Goal: Task Accomplishment & Management: Complete application form

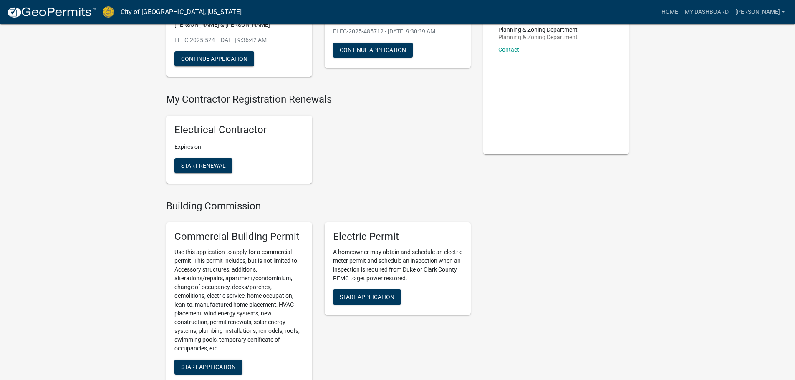
scroll to position [209, 0]
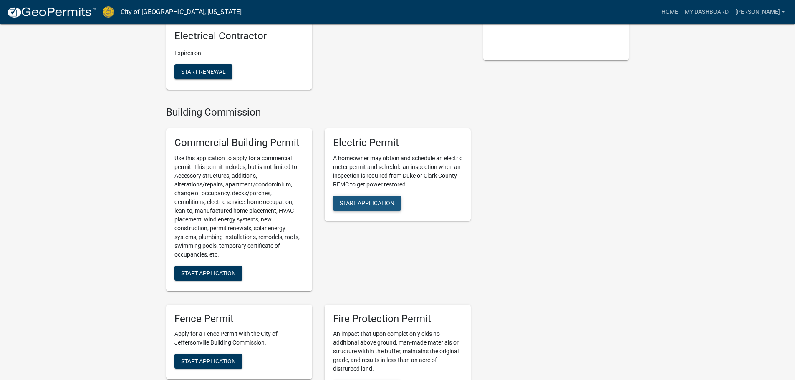
click at [352, 200] on span "Start Application" at bounding box center [367, 202] width 55 height 7
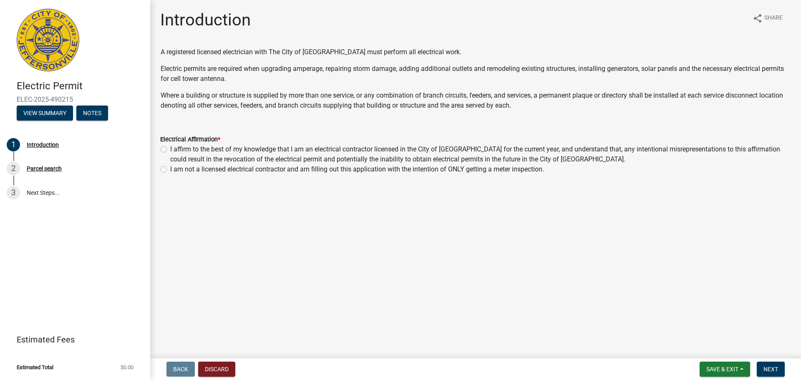
click at [170, 149] on label "I affirm to the best of my knowledge that I am an electrical contractor license…" at bounding box center [480, 154] width 621 height 20
click at [170, 149] on input "I affirm to the best of my knowledge that I am an electrical contractor license…" at bounding box center [172, 146] width 5 height 5
radio input "true"
click at [774, 370] on span "Next" at bounding box center [770, 369] width 15 height 7
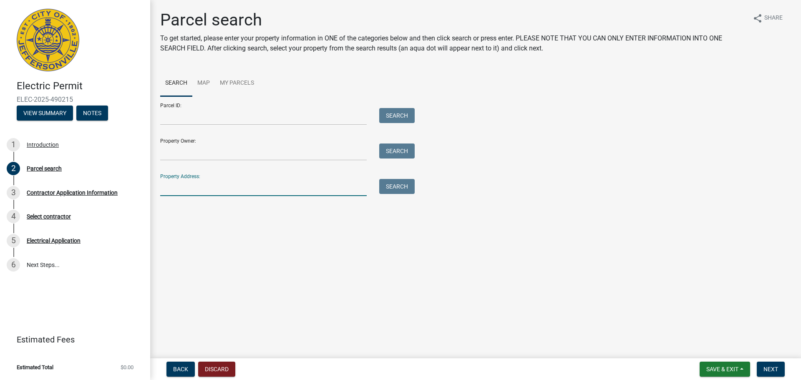
click at [191, 186] on input "Property Address:" at bounding box center [263, 187] width 206 height 17
type input "3102 Crums"
click at [400, 190] on button "Search" at bounding box center [396, 186] width 35 height 15
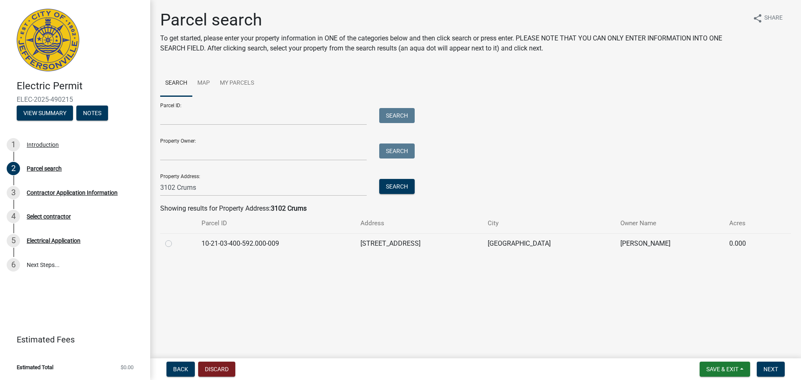
click at [175, 239] on label at bounding box center [175, 239] width 0 height 0
click at [175, 243] on input "radio" at bounding box center [177, 241] width 5 height 5
radio input "true"
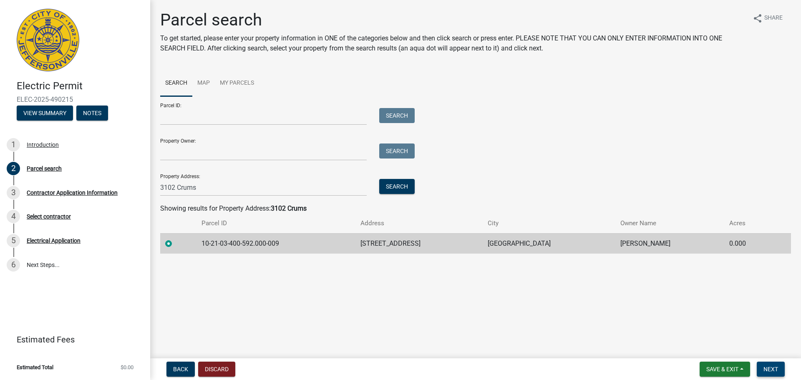
click at [776, 370] on span "Next" at bounding box center [770, 369] width 15 height 7
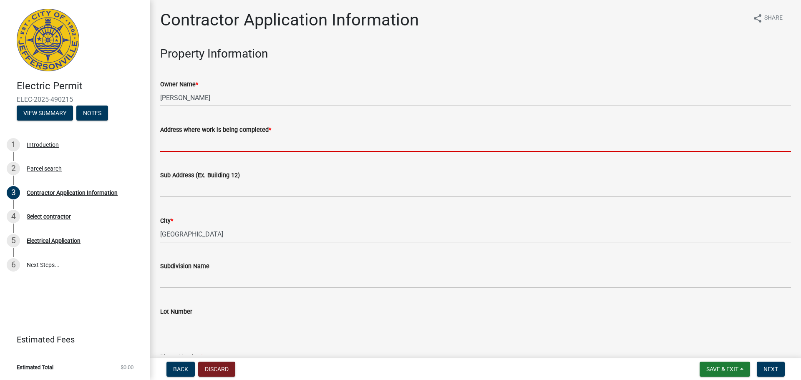
paste input "[STREET_ADDRESS]"
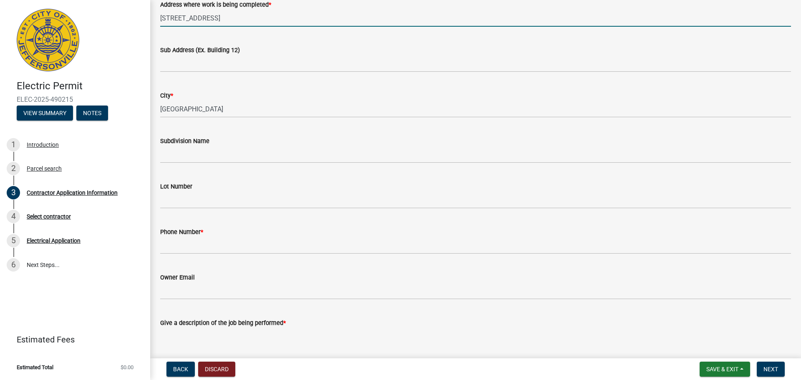
scroll to position [167, 0]
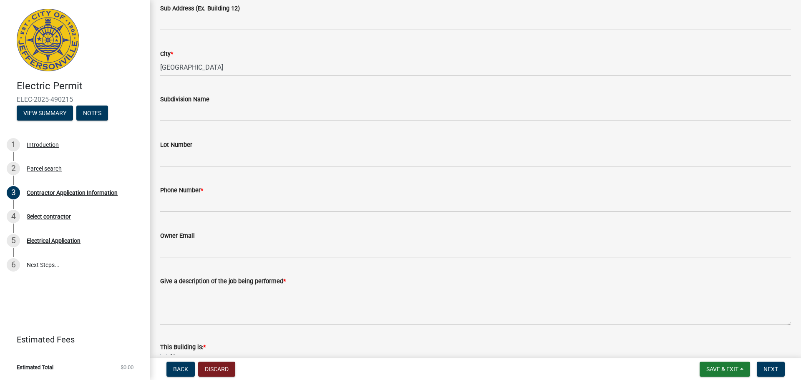
type input "[STREET_ADDRESS]"
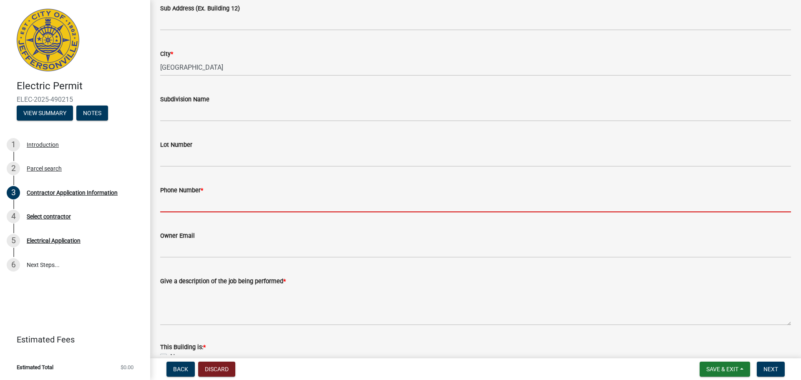
click at [168, 206] on input "Phone Number *" at bounding box center [475, 203] width 631 height 17
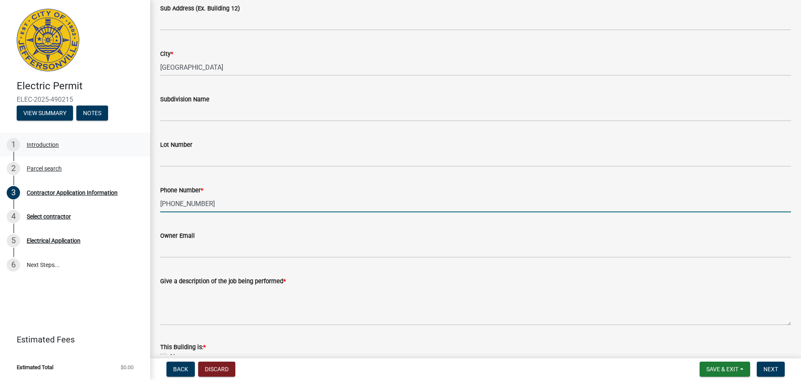
type input "[PHONE_NUMBER]"
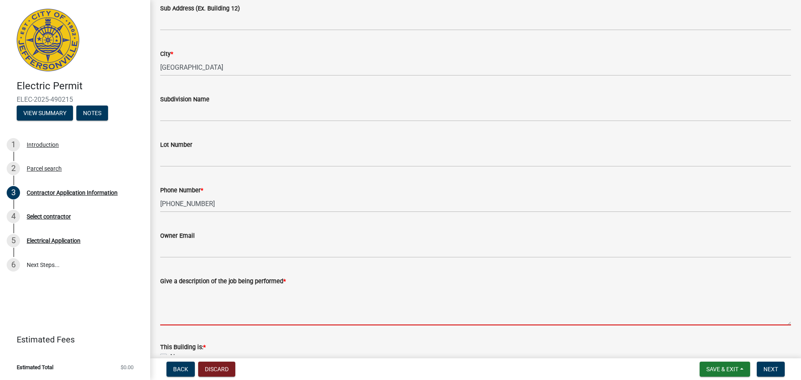
paste textarea "Demo the old riser, meter base, and panel. Install new riser, 200amp meter base…"
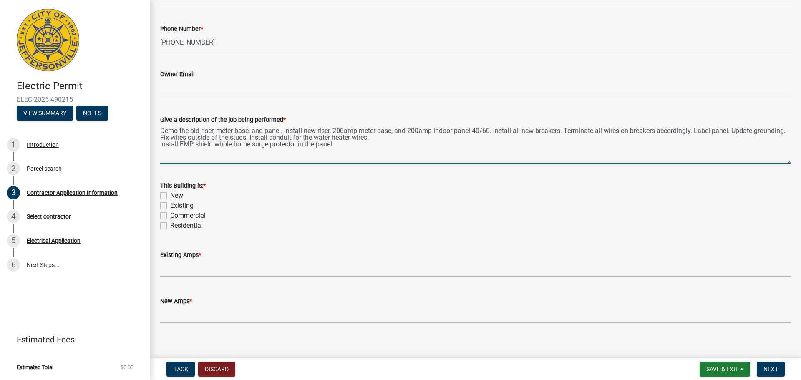
scroll to position [334, 0]
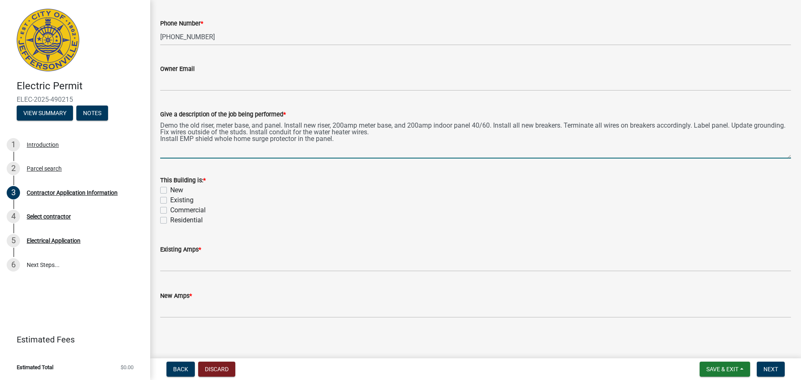
type textarea "Demo the old riser, meter base, and panel. Install new riser, 200amp meter base…"
click at [170, 220] on label "Residential" at bounding box center [186, 220] width 33 height 10
click at [170, 220] on input "Residential" at bounding box center [172, 217] width 5 height 5
checkbox input "true"
checkbox input "false"
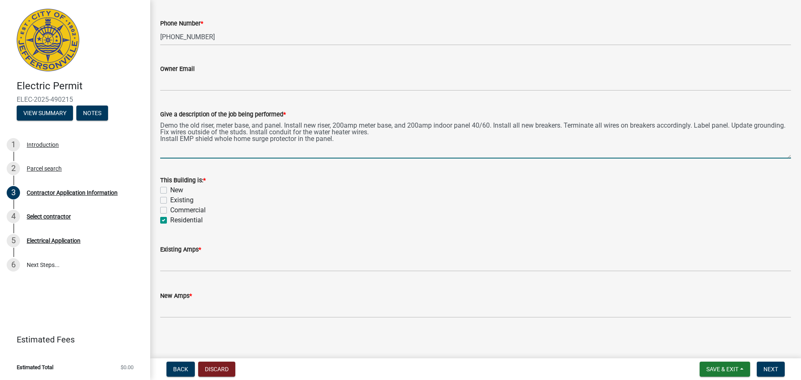
checkbox input "false"
checkbox input "true"
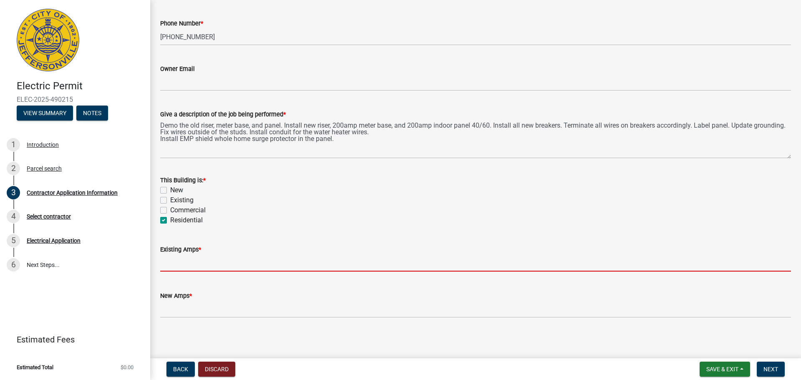
click at [172, 263] on input "text" at bounding box center [475, 262] width 631 height 17
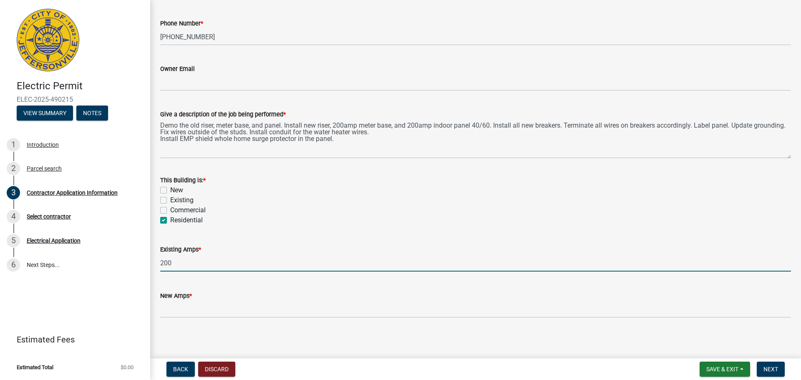
scroll to position [337, 0]
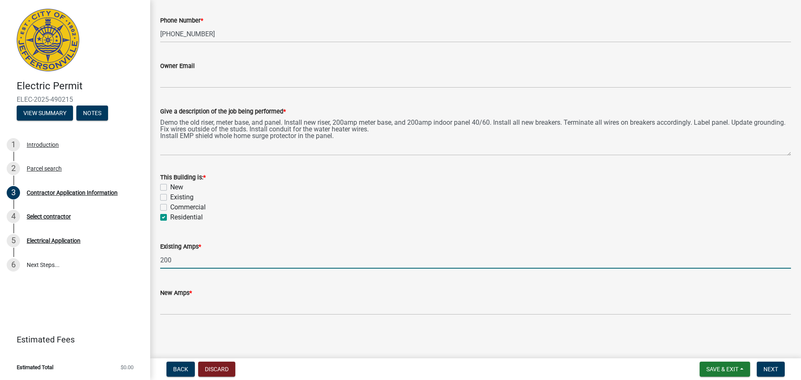
type input "200"
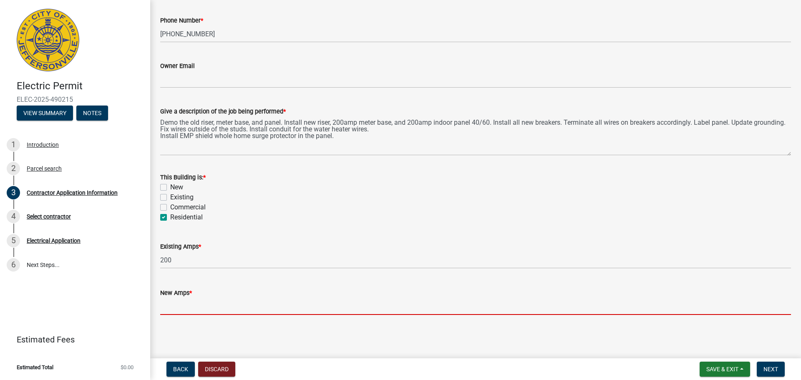
click at [180, 303] on input "text" at bounding box center [475, 306] width 631 height 17
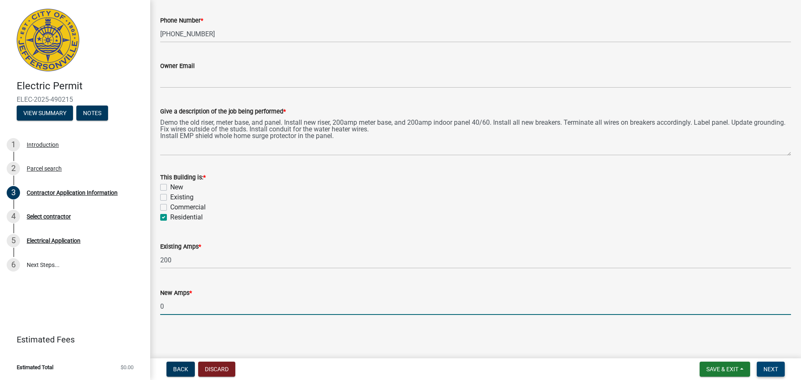
type input "0"
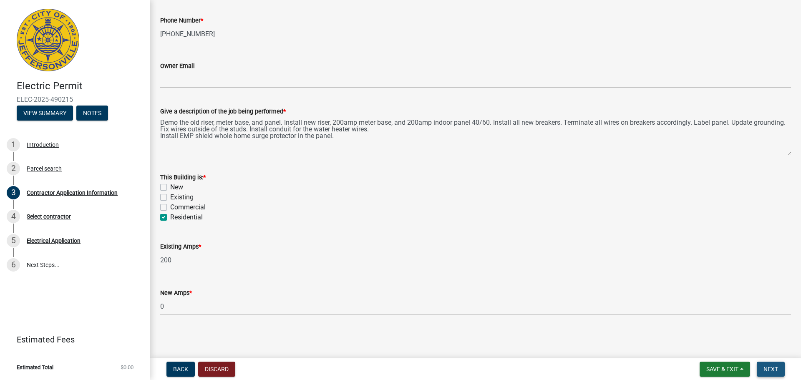
click at [775, 368] on span "Next" at bounding box center [770, 369] width 15 height 7
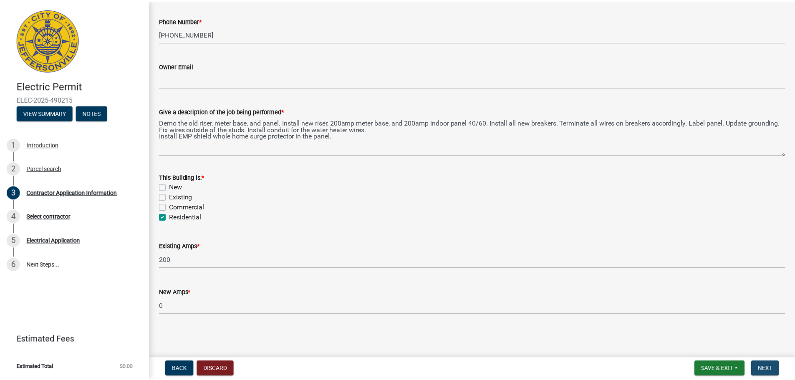
scroll to position [0, 0]
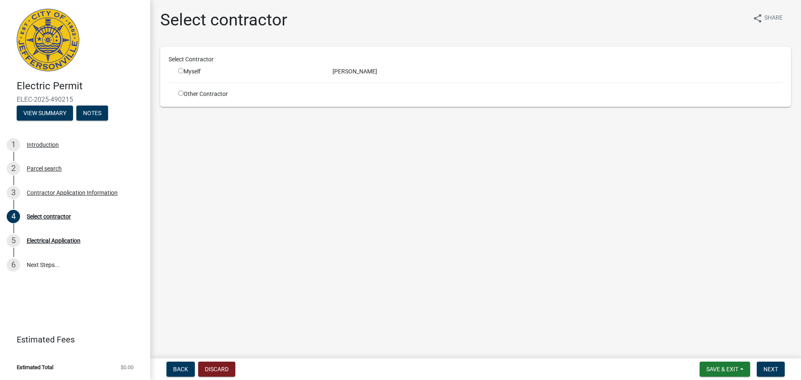
click at [181, 70] on input "radio" at bounding box center [180, 70] width 5 height 5
radio input "true"
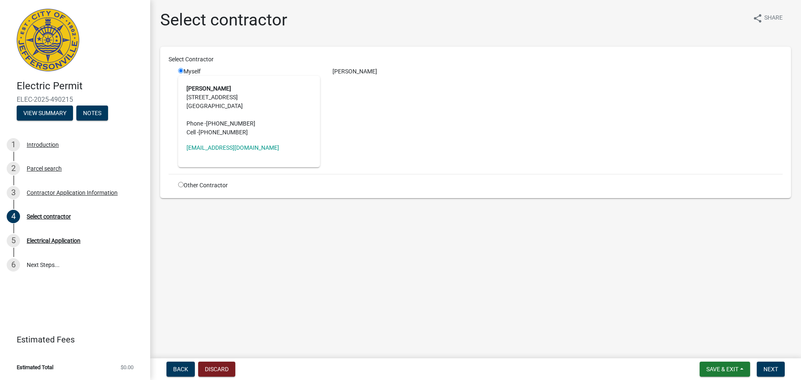
click at [397, 123] on div "[PERSON_NAME]" at bounding box center [557, 117] width 463 height 100
click at [776, 370] on span "Next" at bounding box center [770, 369] width 15 height 7
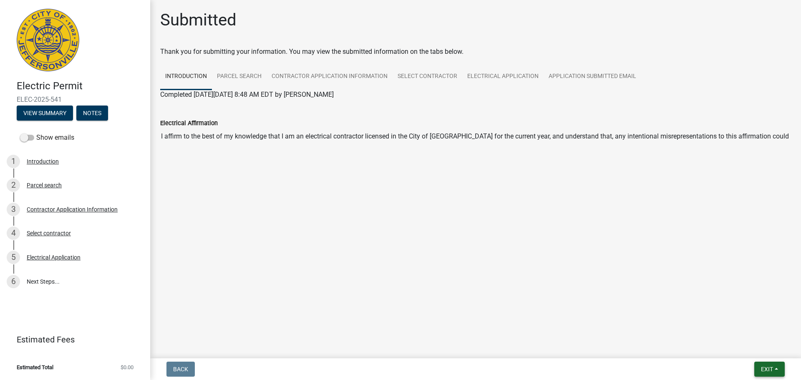
click at [766, 367] on span "Exit" at bounding box center [767, 369] width 12 height 7
click at [752, 343] on button "Save & Exit" at bounding box center [751, 347] width 67 height 20
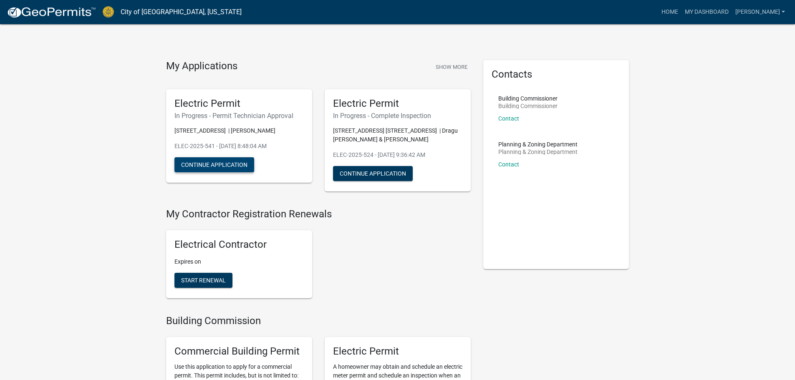
click at [229, 161] on button "Continue Application" at bounding box center [214, 164] width 80 height 15
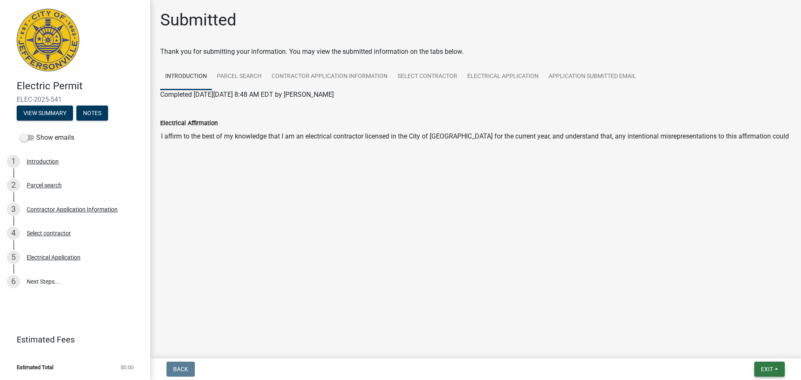
click at [774, 370] on button "Exit" at bounding box center [769, 369] width 30 height 15
click at [761, 352] on button "Save & Exit" at bounding box center [751, 347] width 67 height 20
